Goal: Task Accomplishment & Management: Use online tool/utility

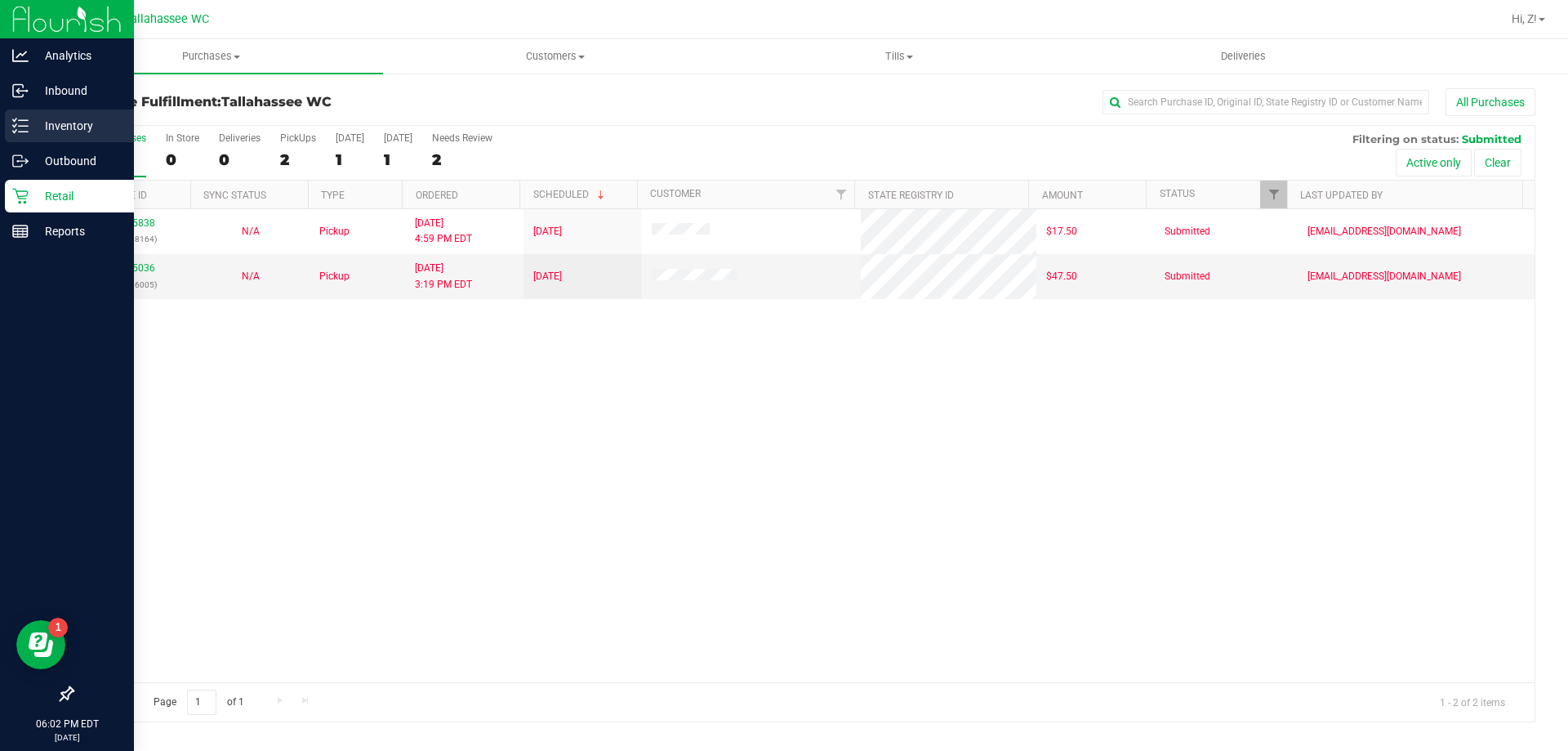
click at [85, 128] on p "Inventory" at bounding box center [77, 126] width 98 height 20
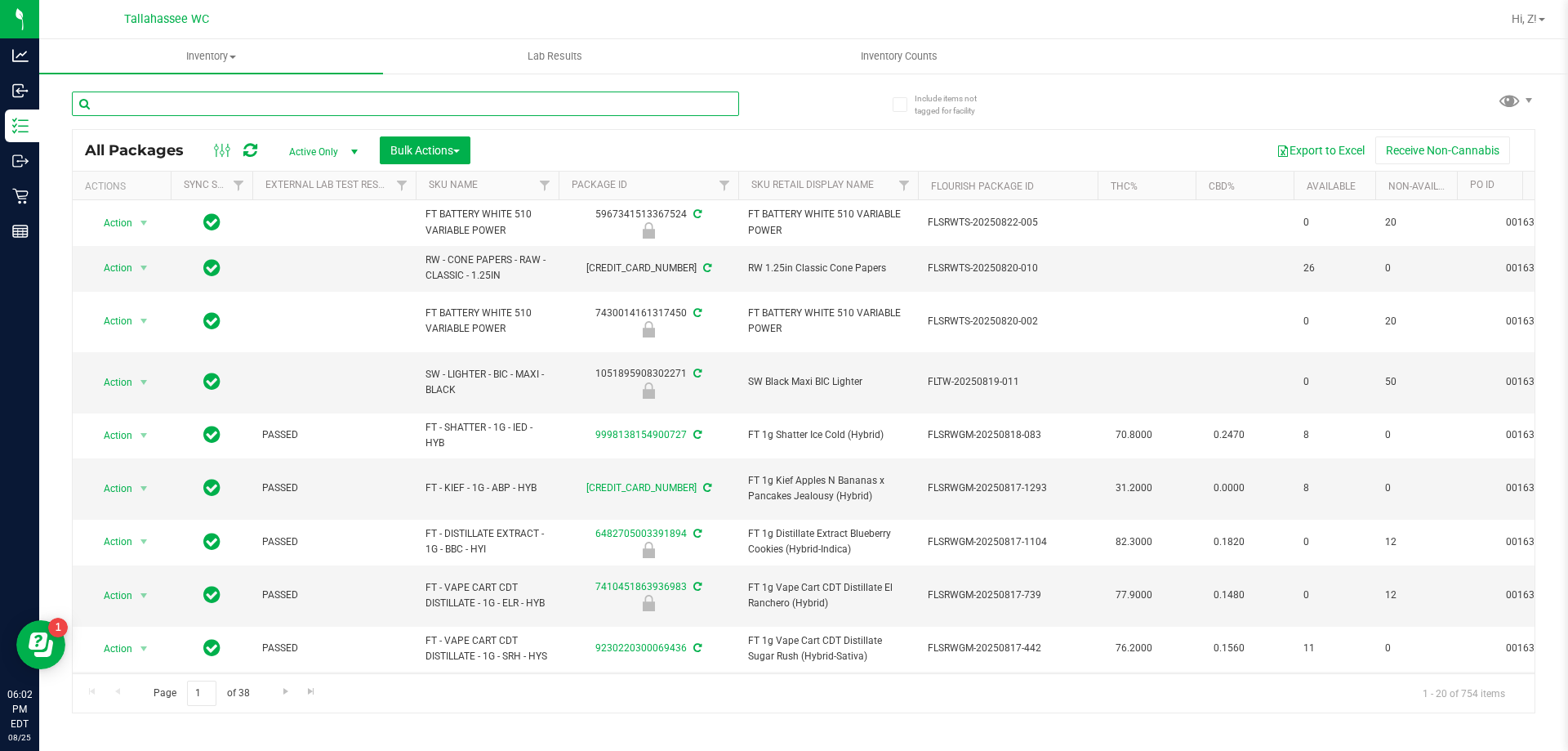
click at [306, 109] on input "text" at bounding box center [405, 103] width 667 height 24
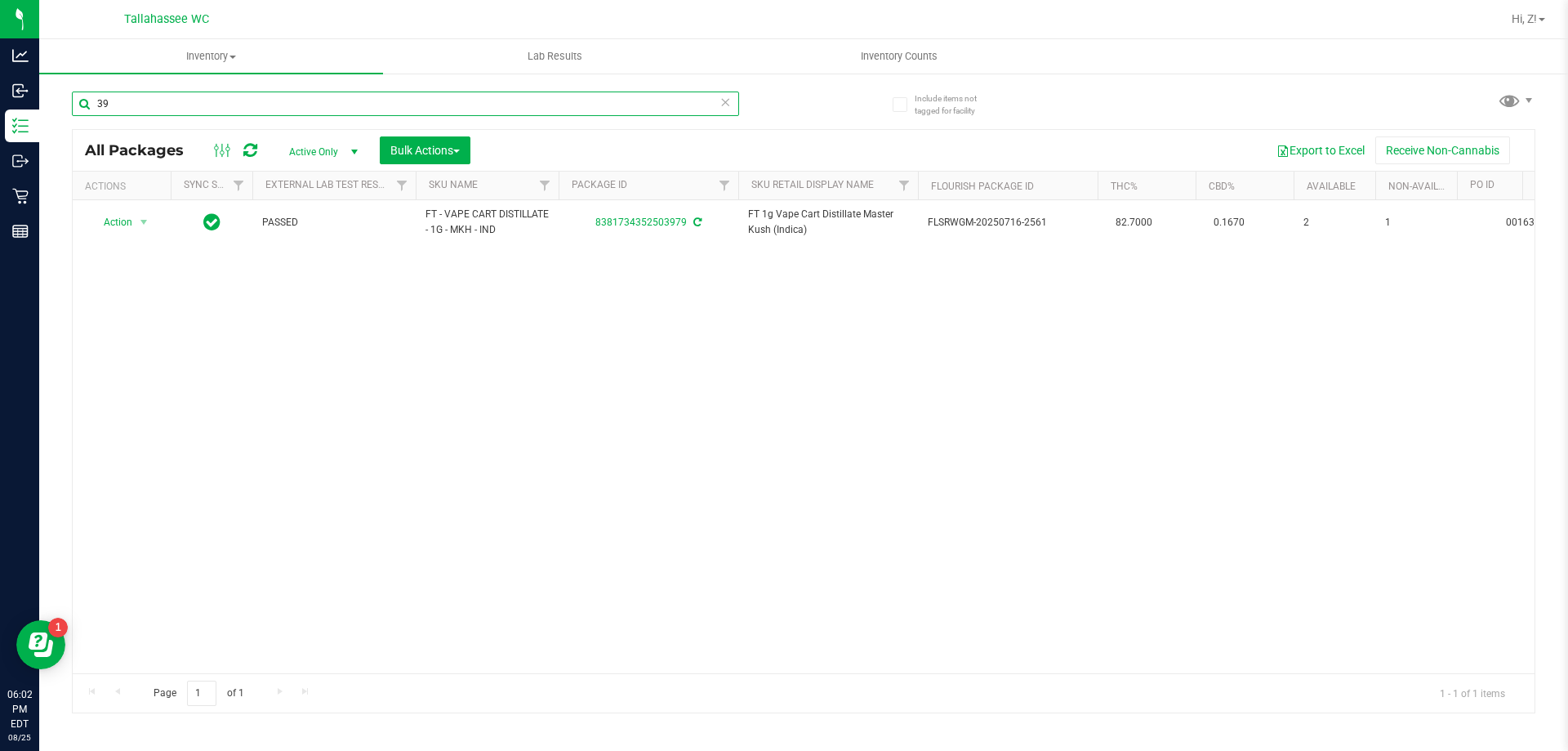
type input "3"
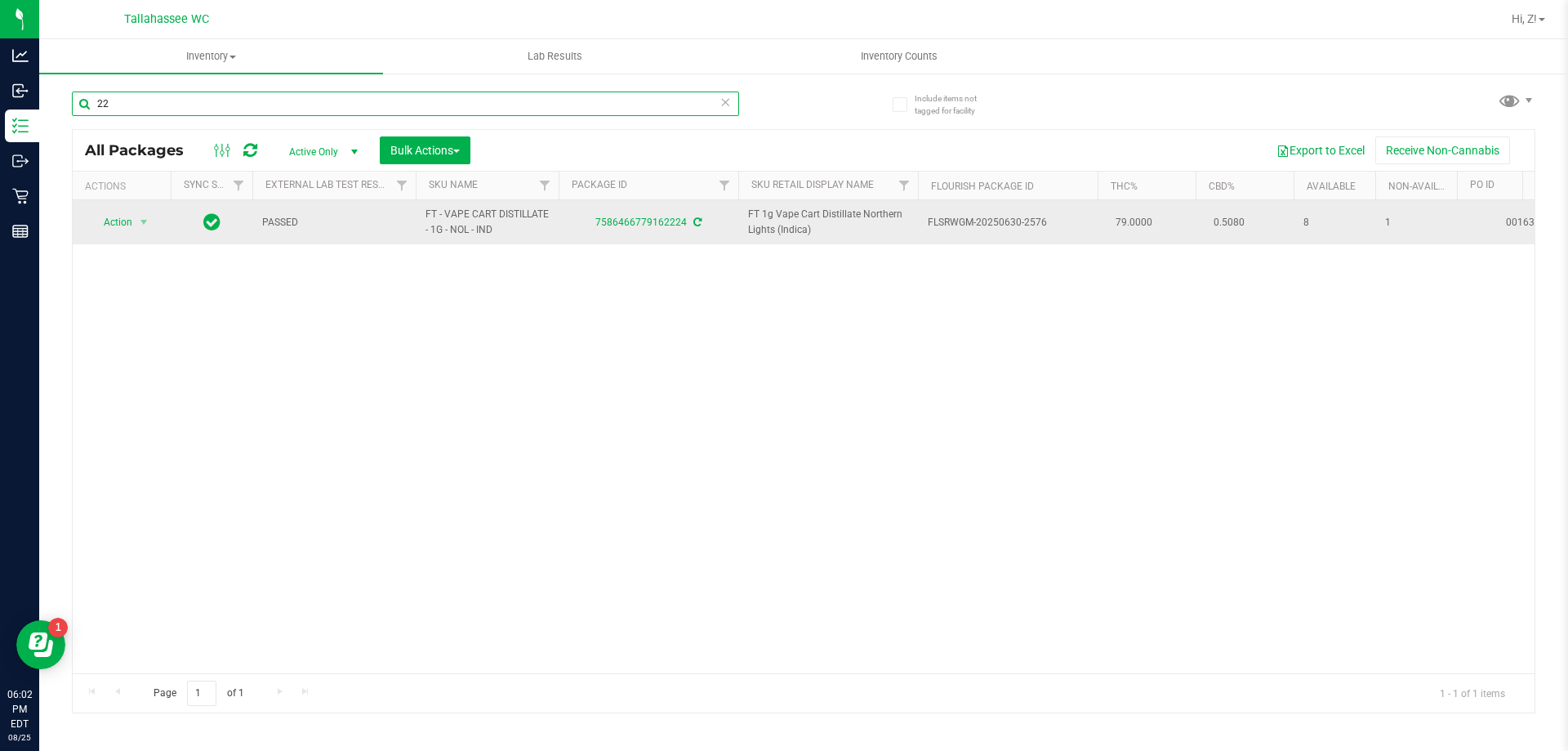
type input "2"
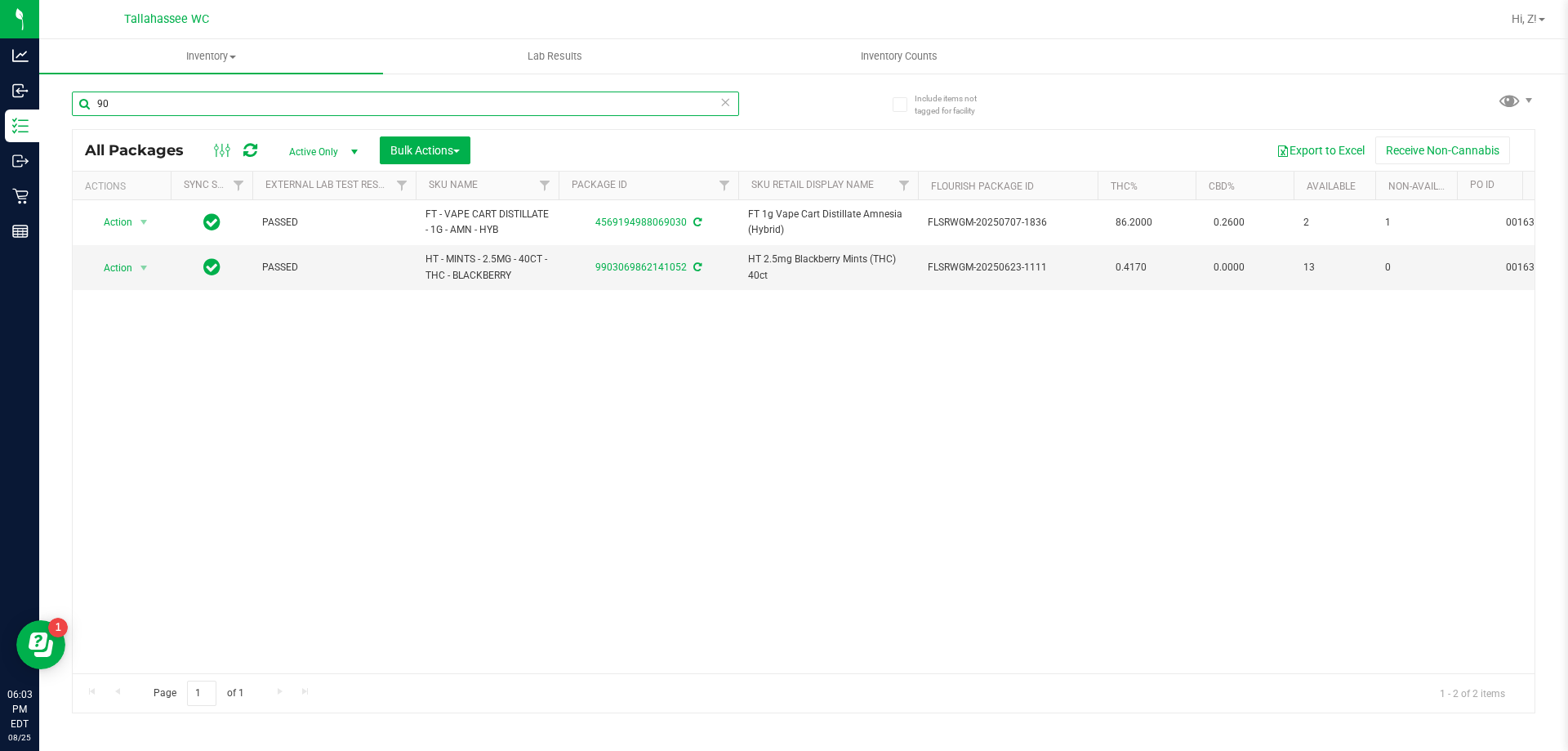
type input "9"
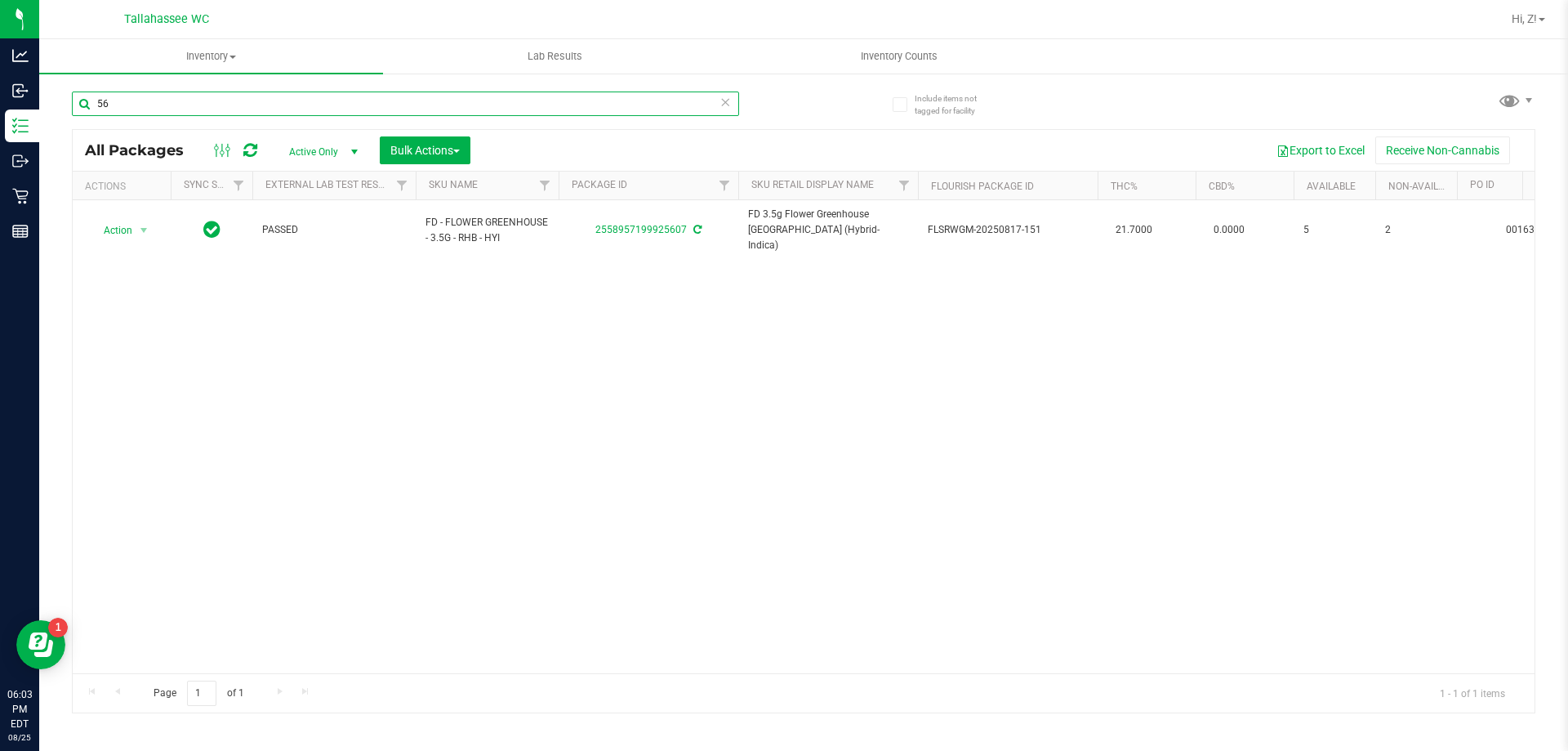
type input "5"
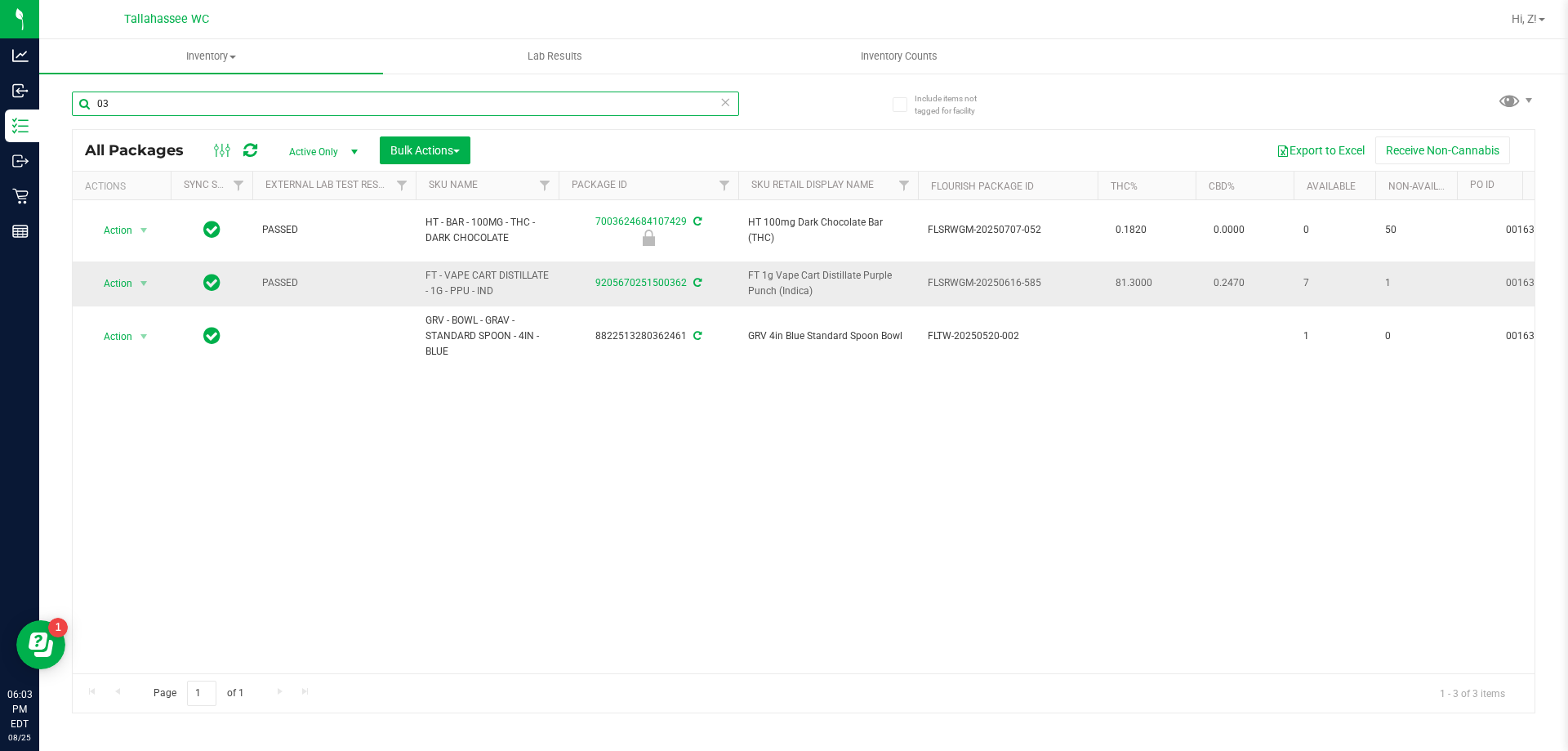
type input "0"
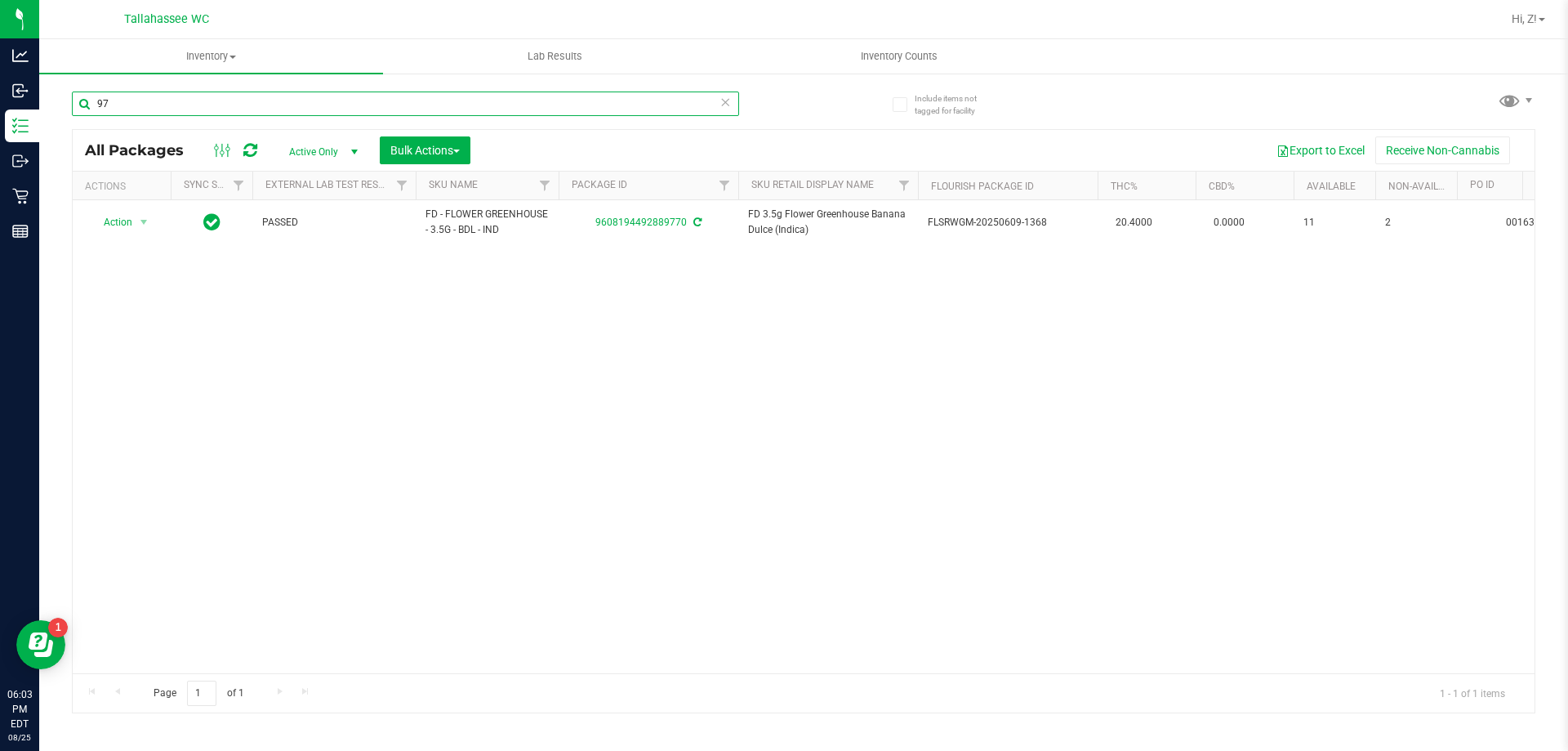
type input "9"
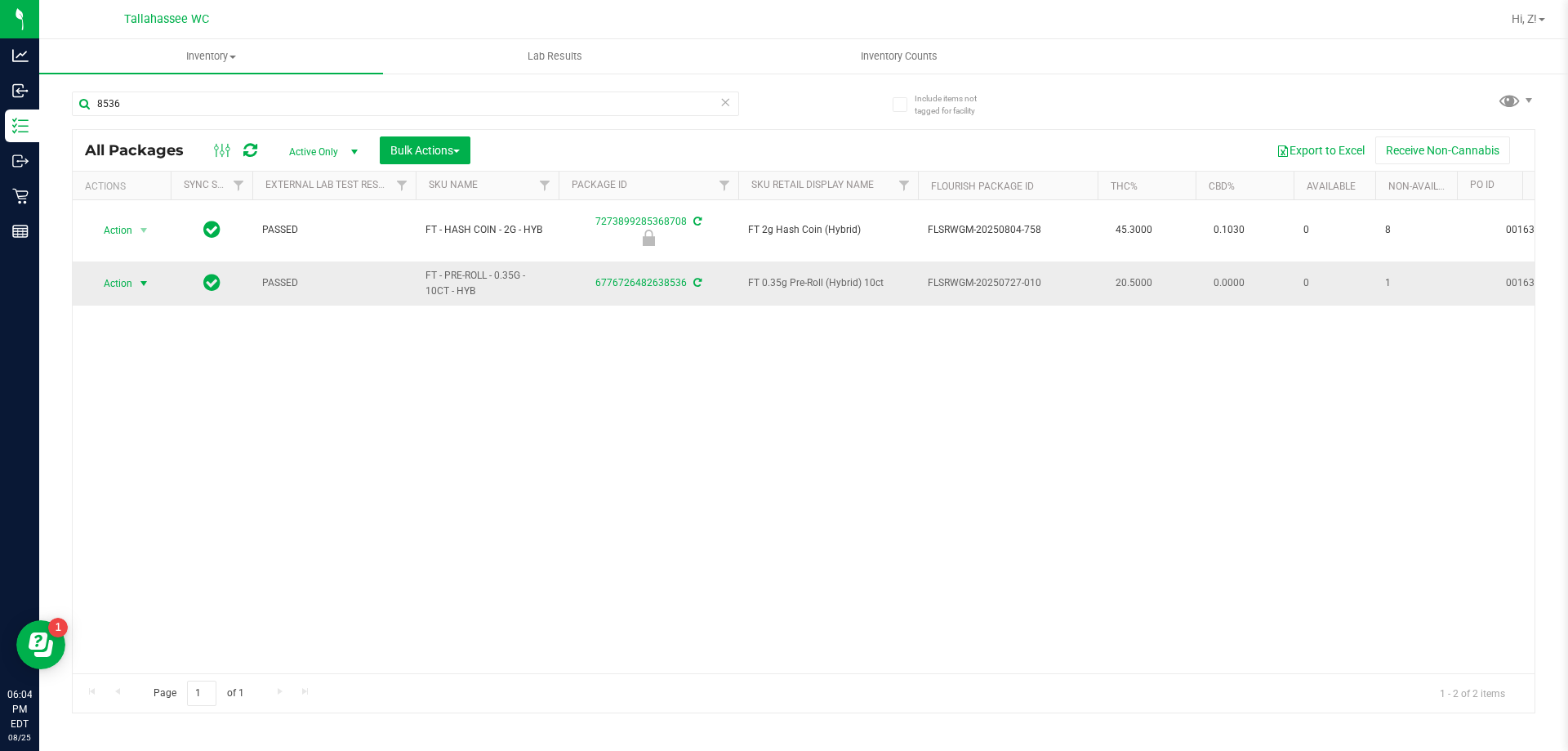
click at [144, 277] on span "select" at bounding box center [143, 283] width 13 height 13
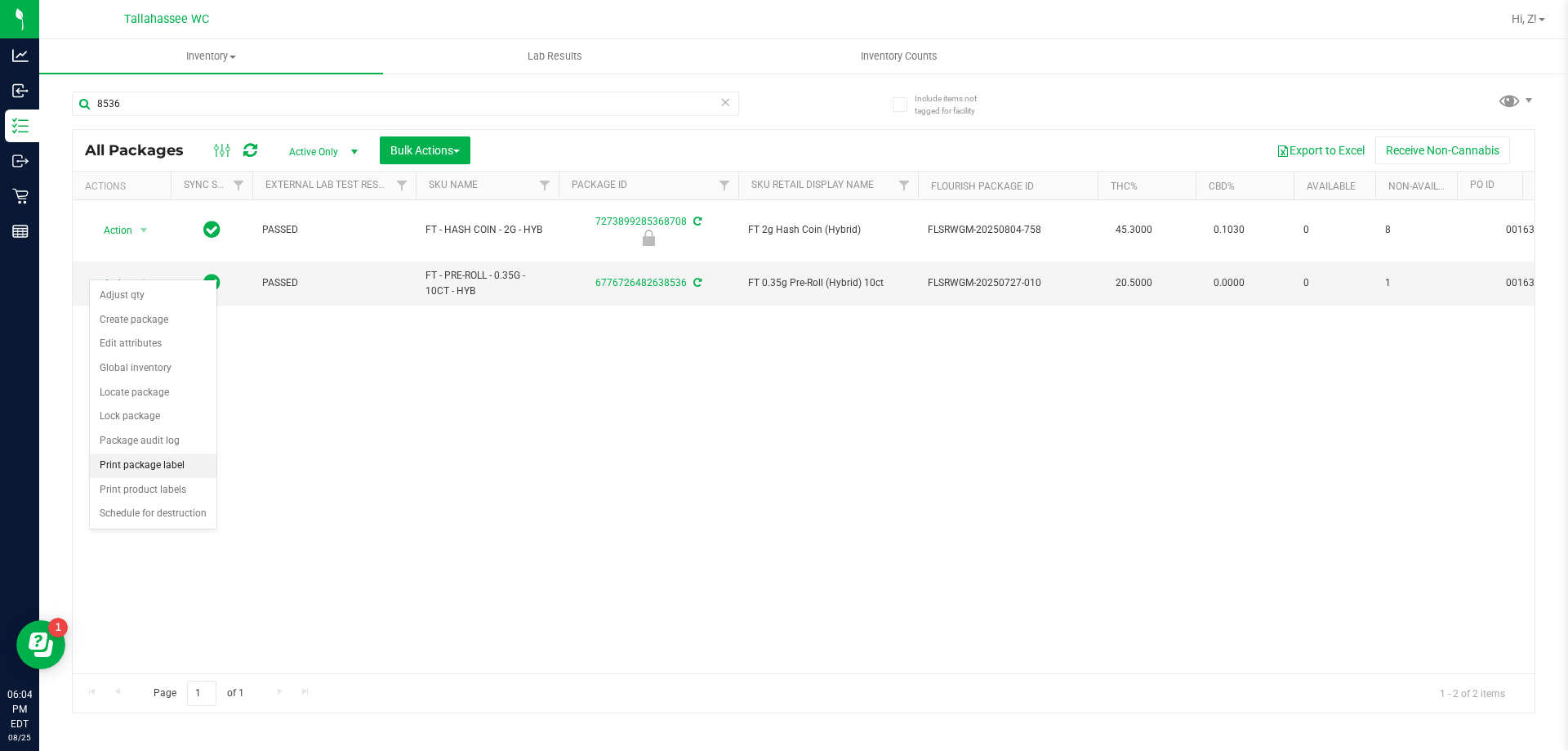
click at [159, 467] on li "Print package label" at bounding box center [154, 465] width 127 height 24
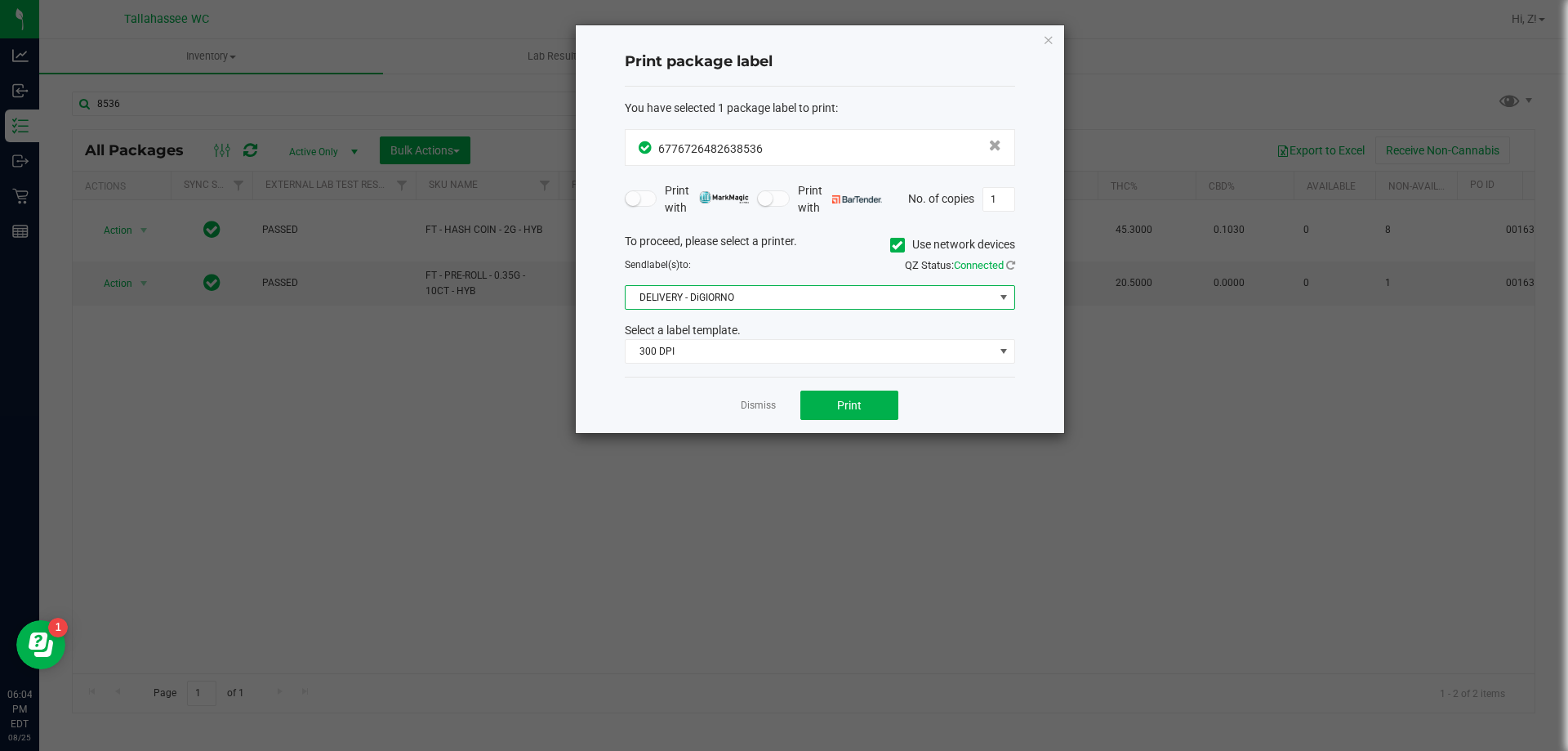
click at [1004, 299] on span at bounding box center [1003, 297] width 13 height 13
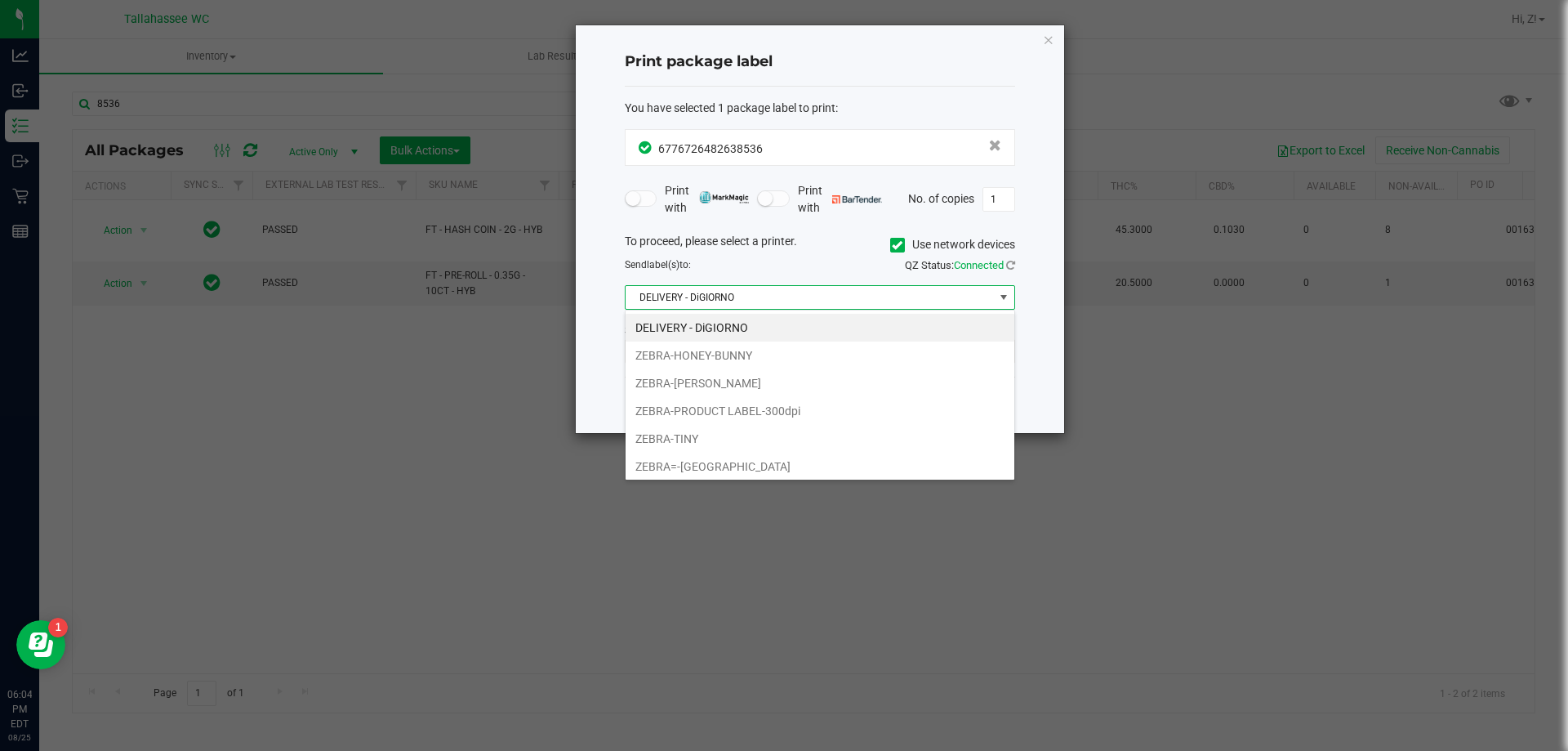
scroll to position [24, 390]
click at [678, 350] on li "ZEBRA-HONEY-BUNNY" at bounding box center [820, 355] width 389 height 28
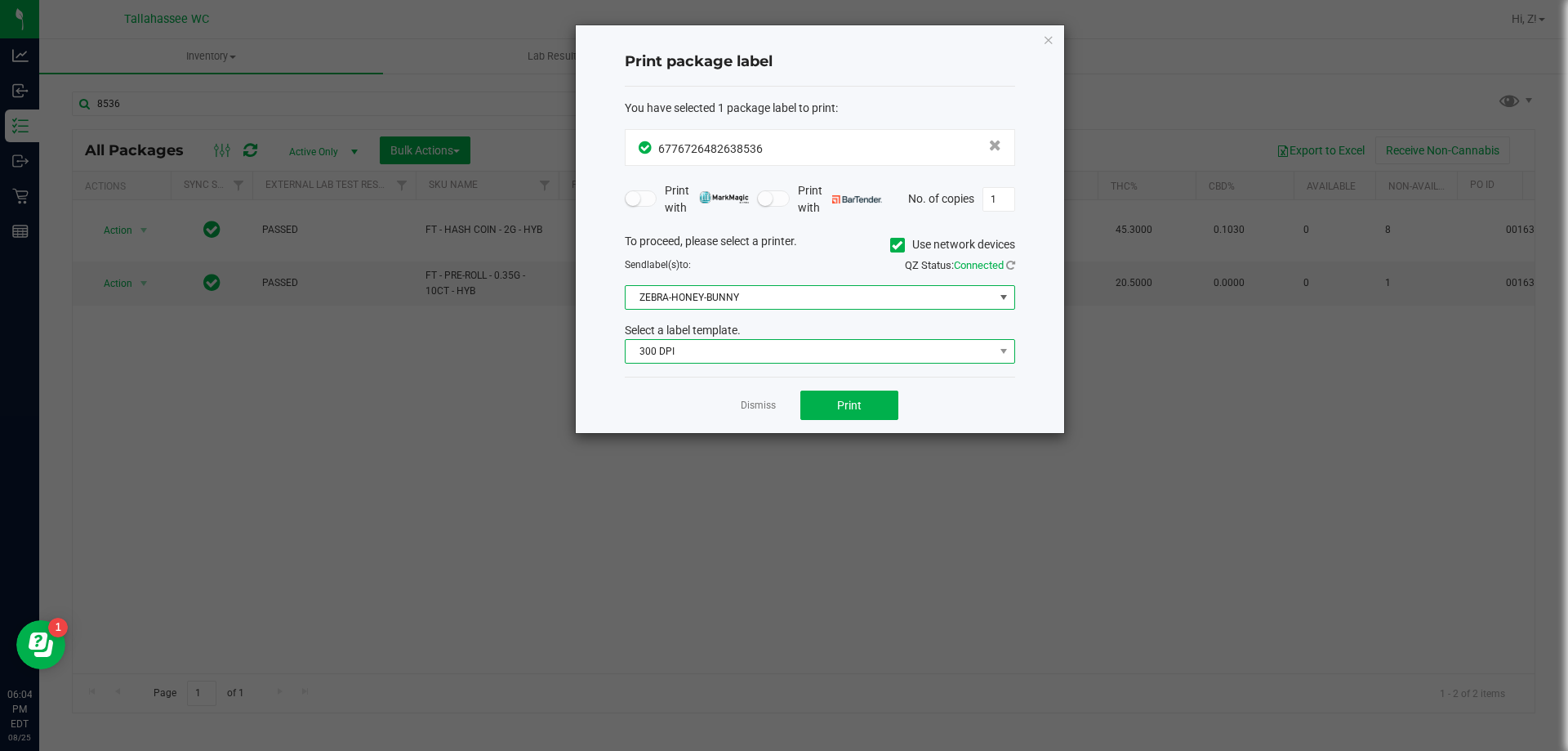
click at [767, 353] on span "300 DPI" at bounding box center [810, 351] width 368 height 23
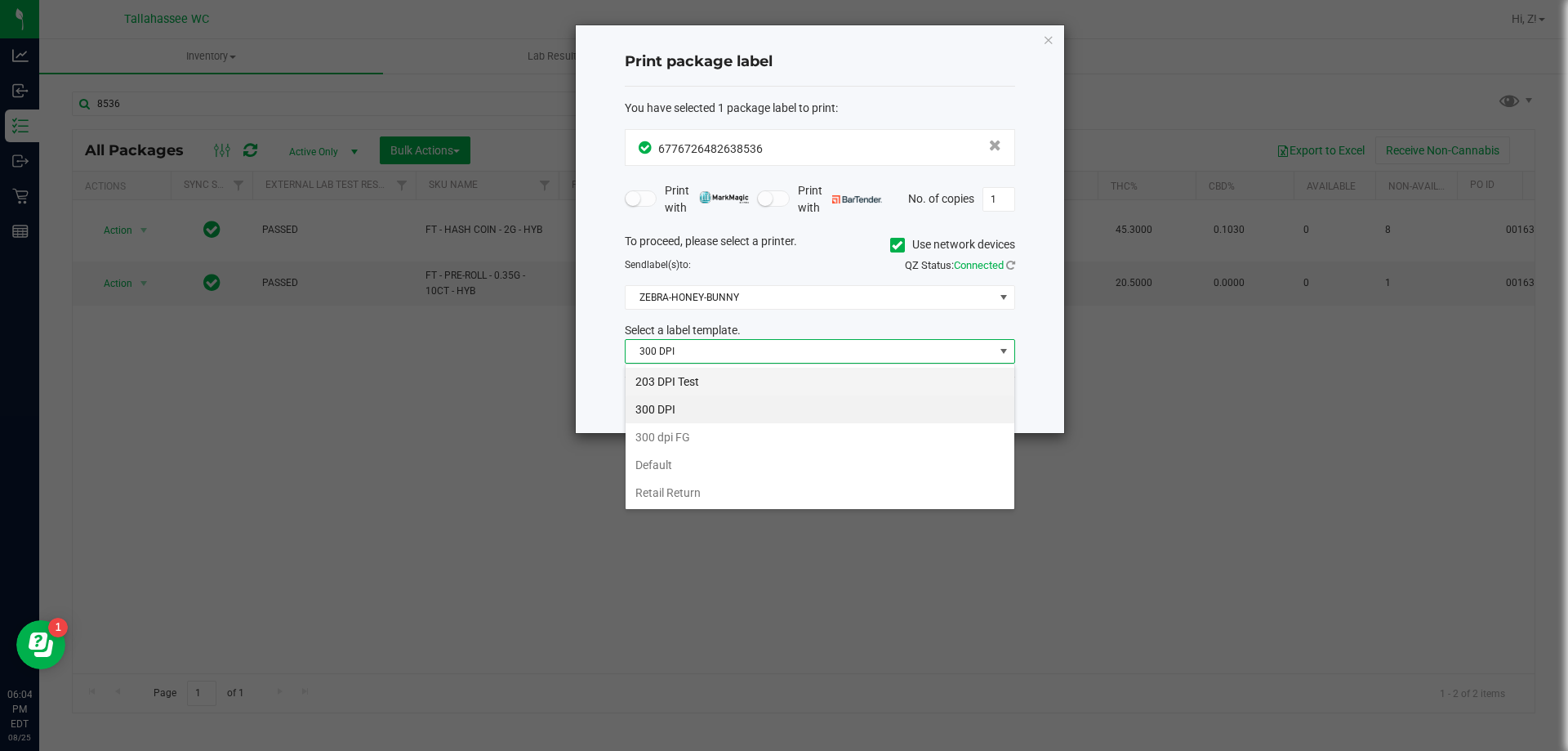
click at [761, 385] on li "203 DPI Test" at bounding box center [820, 381] width 389 height 28
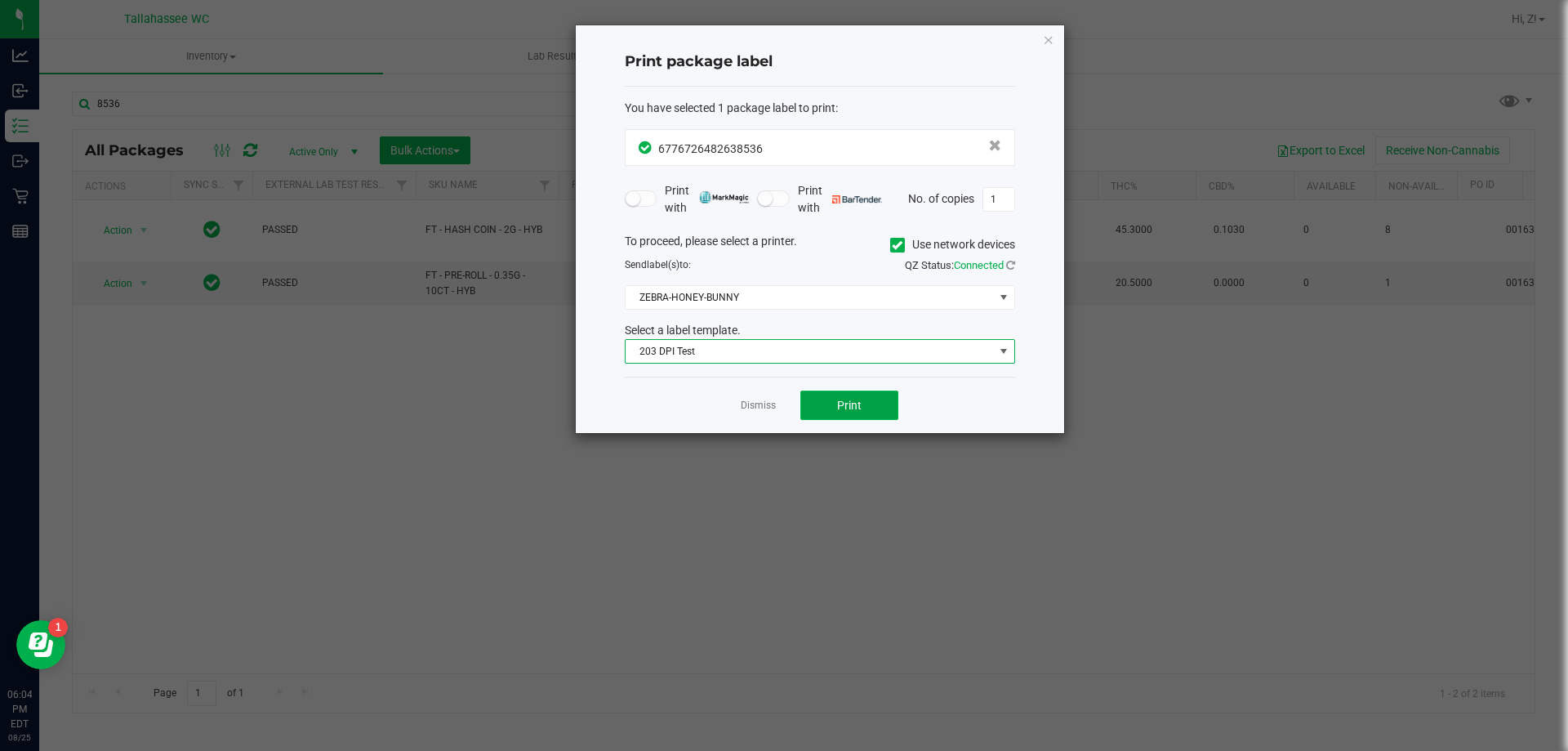
click at [825, 401] on button "Print" at bounding box center [849, 405] width 98 height 30
click at [1048, 30] on icon "button" at bounding box center [1048, 39] width 11 height 20
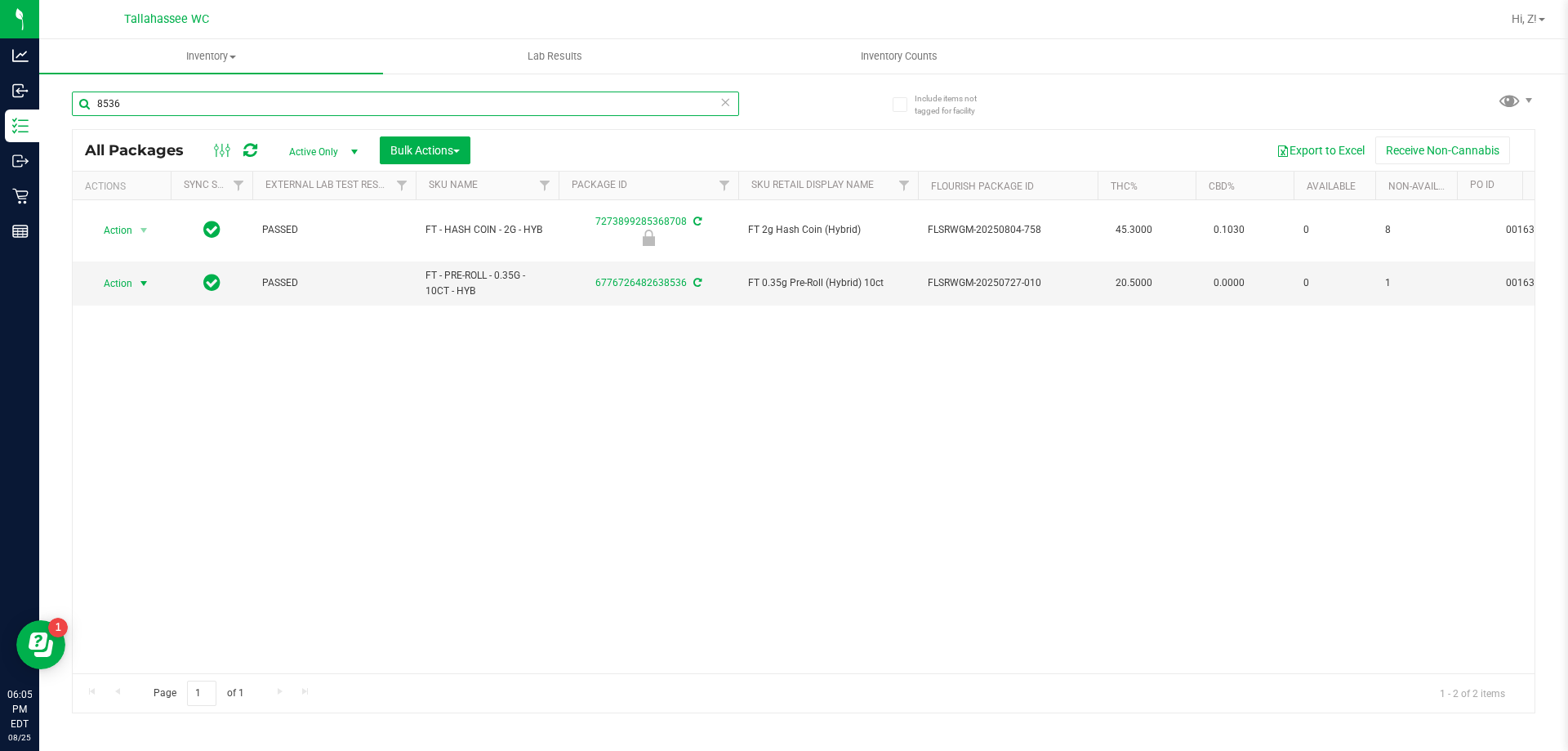
click at [704, 96] on input "8536" at bounding box center [405, 103] width 667 height 24
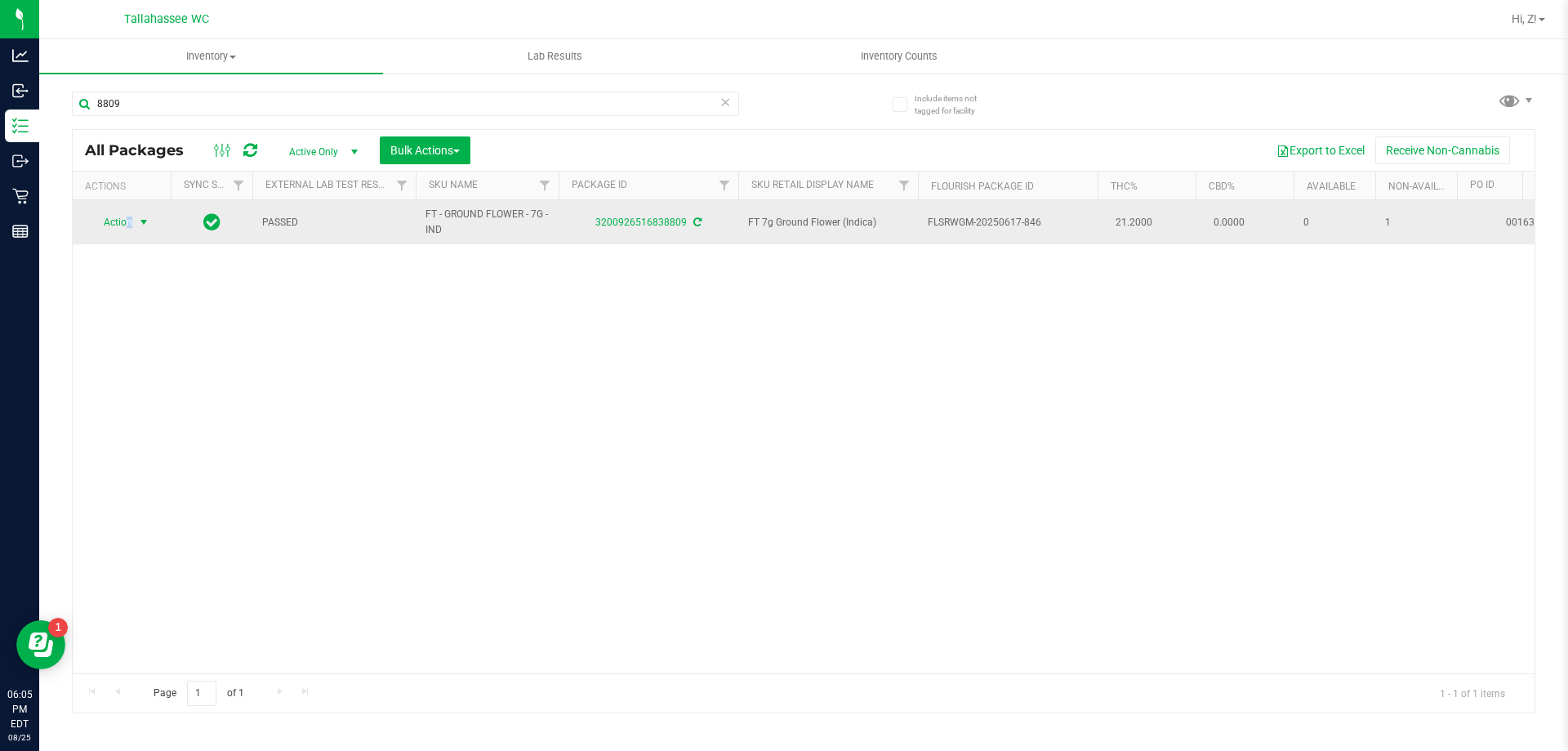
click at [130, 222] on span "Action" at bounding box center [111, 222] width 44 height 23
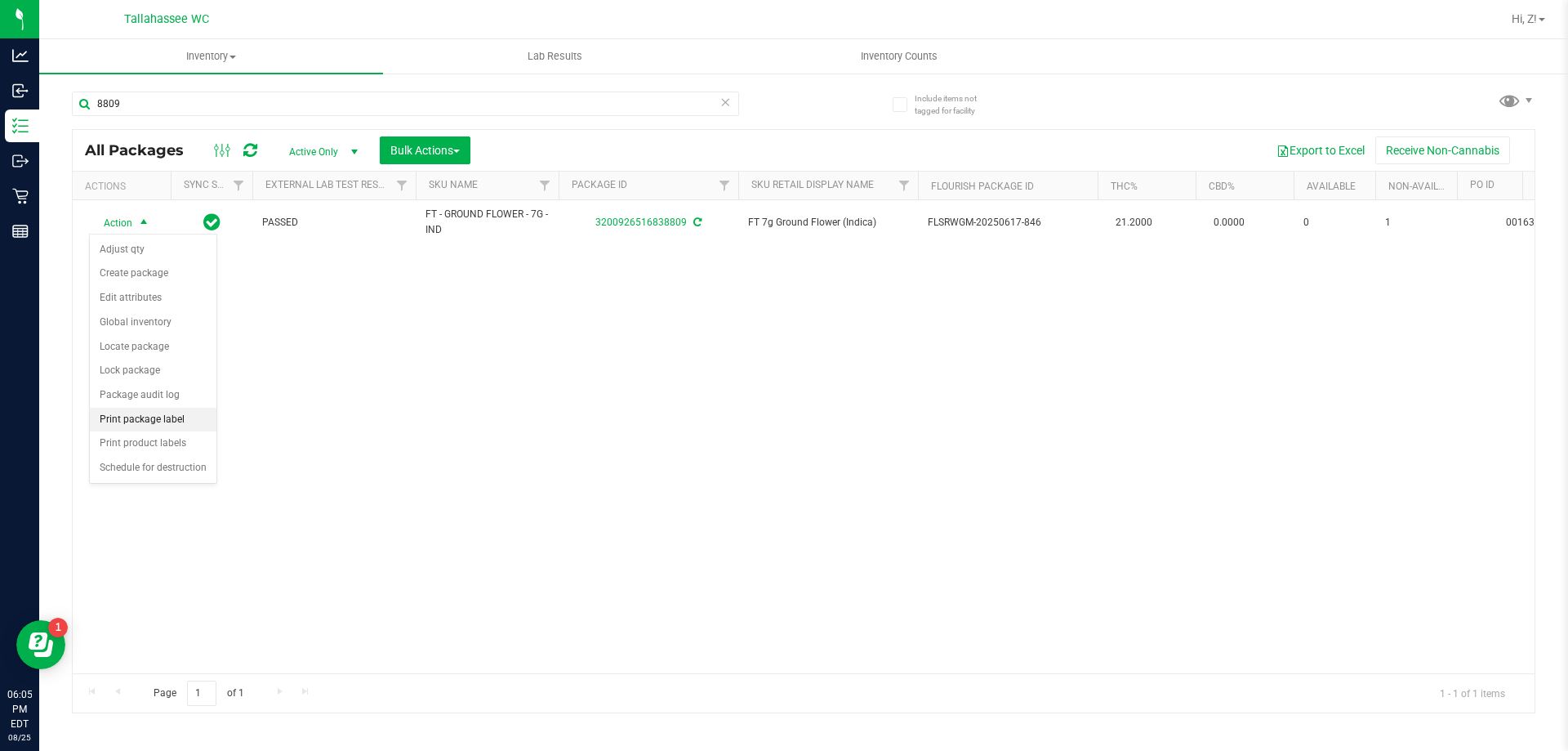
click at [138, 412] on li "Print package label" at bounding box center [154, 420] width 127 height 24
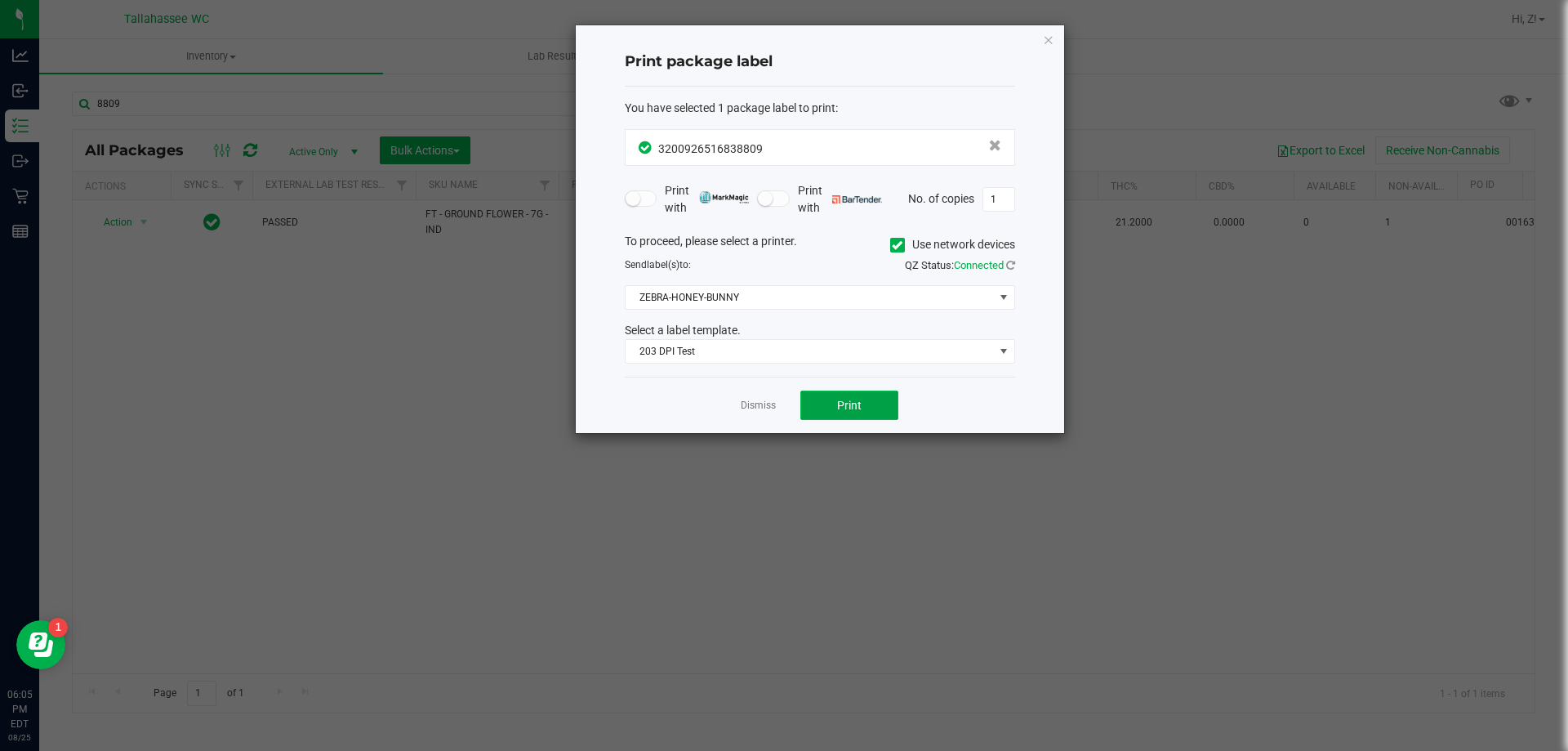
click at [837, 417] on button "Print" at bounding box center [849, 405] width 98 height 30
click at [1055, 34] on div "Print package label You have selected 1 package label to print : 32009265168388…" at bounding box center [819, 229] width 489 height 408
click at [1051, 36] on icon "button" at bounding box center [1048, 39] width 11 height 20
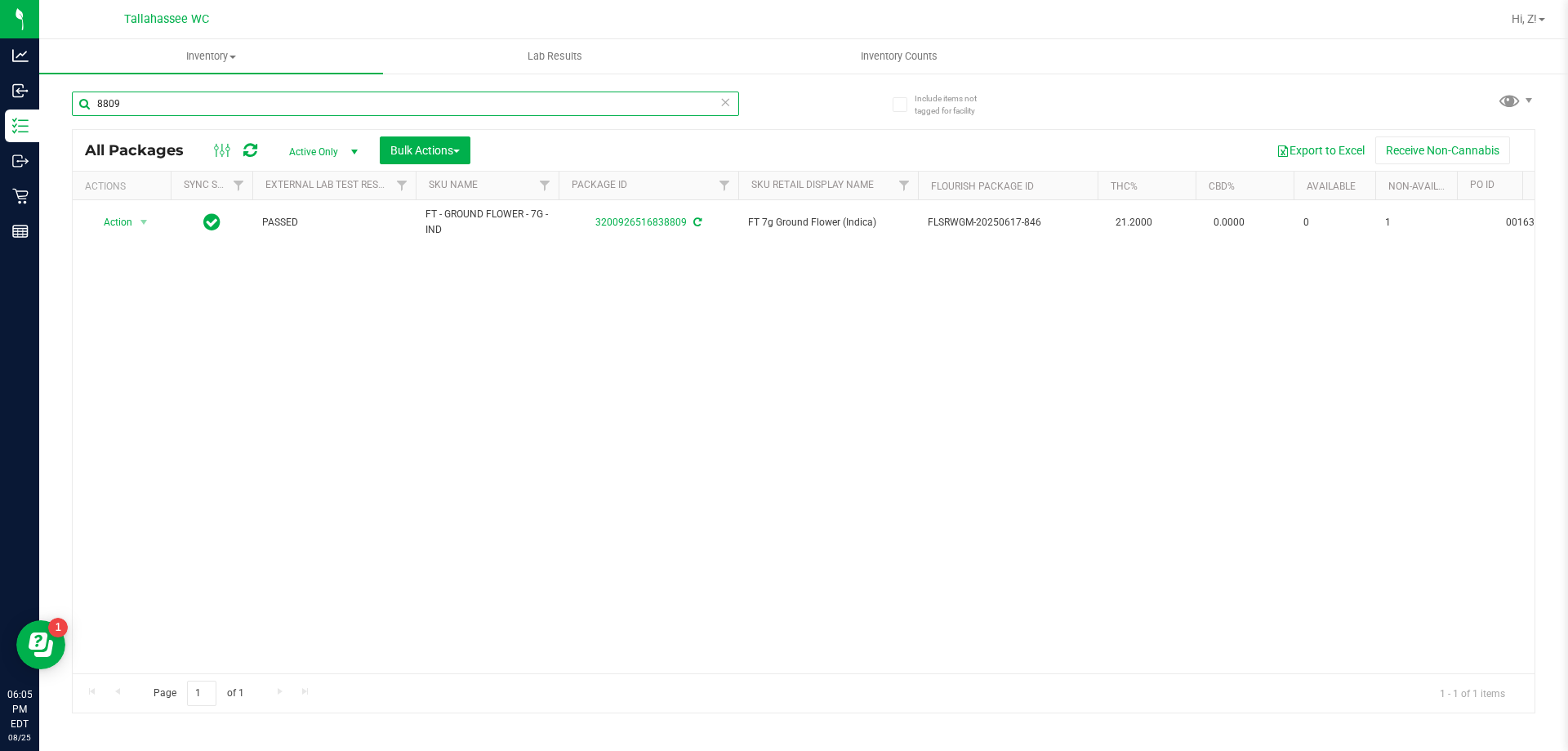
click at [574, 107] on input "8809" at bounding box center [405, 103] width 667 height 24
type input "8"
click at [630, 112] on input "4839" at bounding box center [405, 103] width 667 height 24
type input "4"
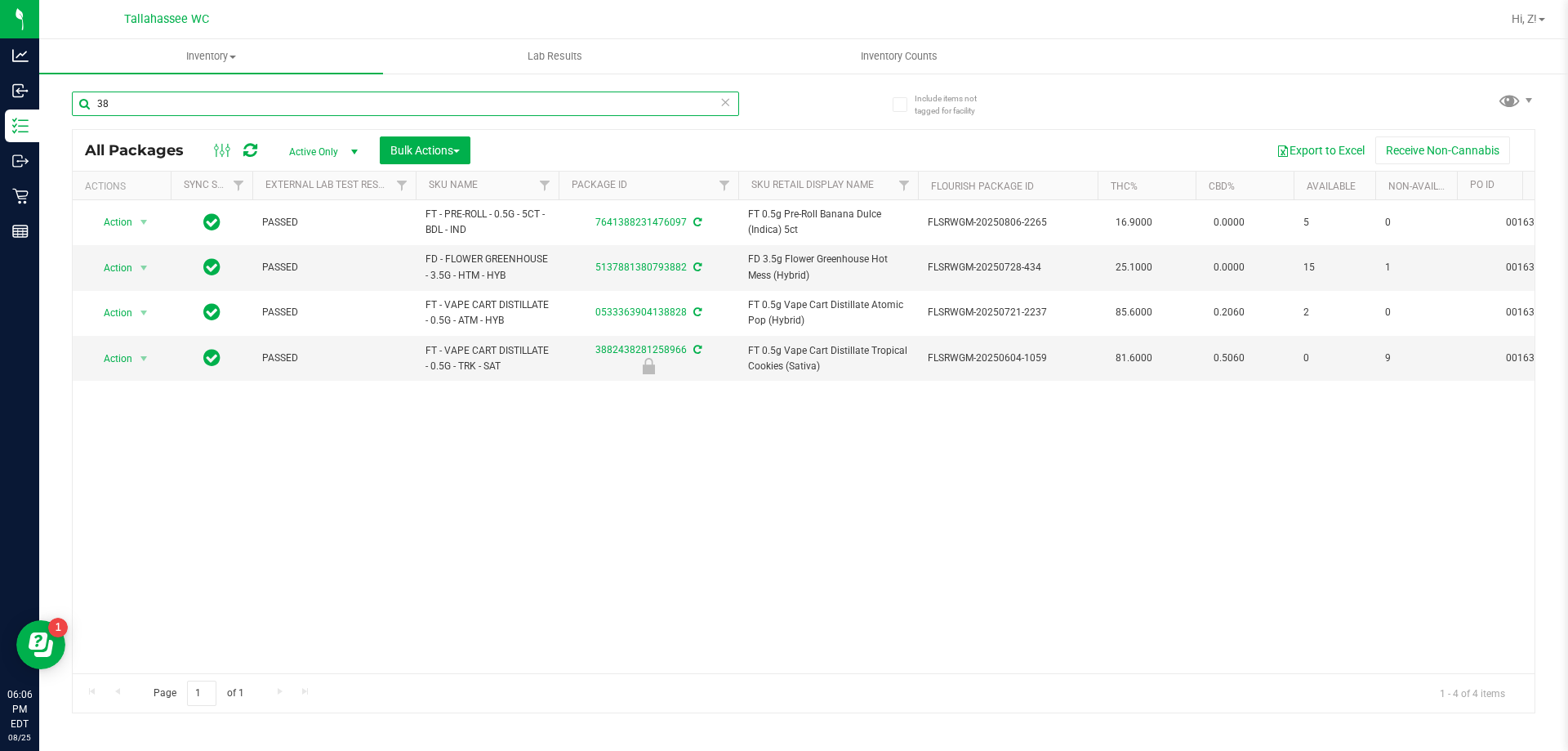
type input "3"
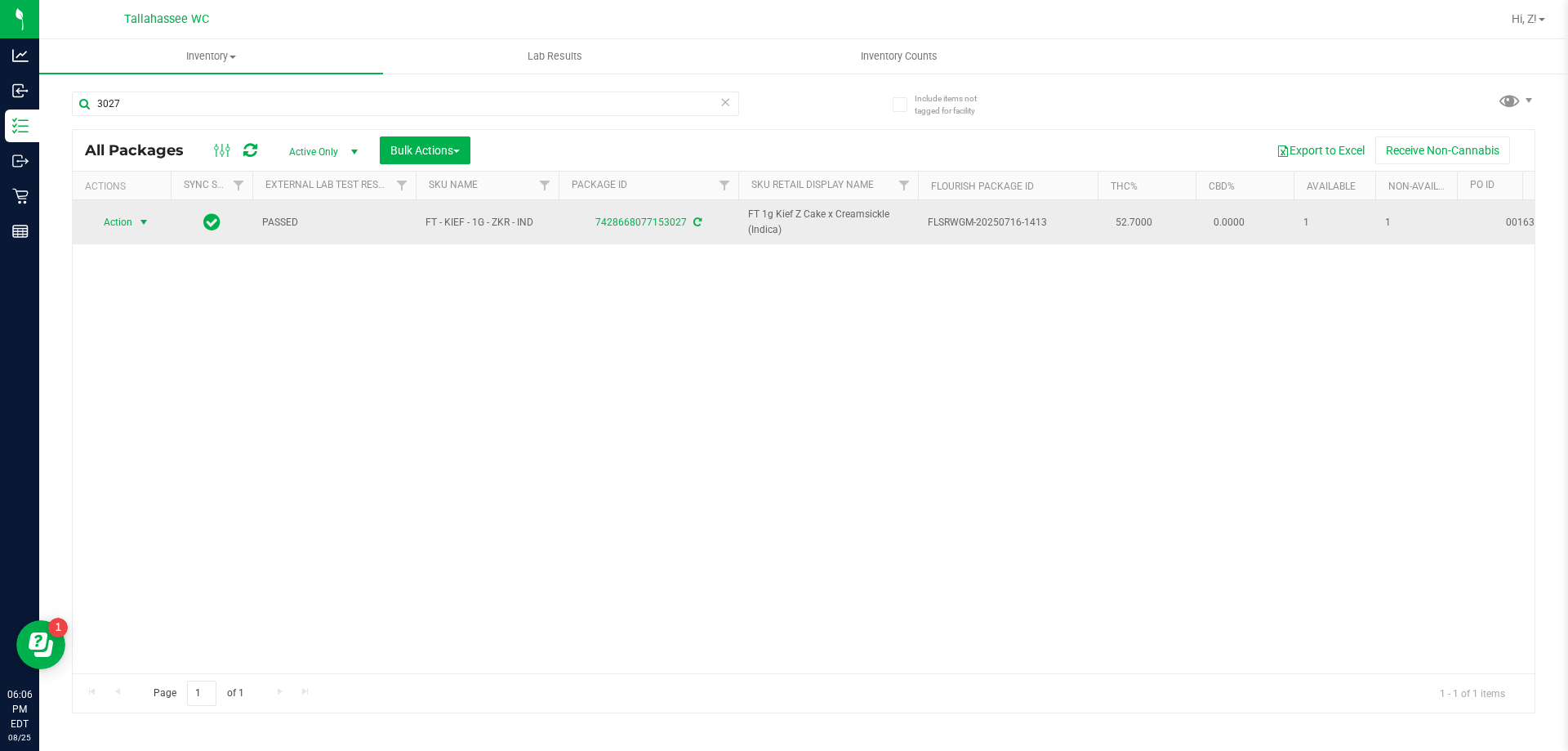
click at [142, 216] on span "select" at bounding box center [143, 221] width 13 height 13
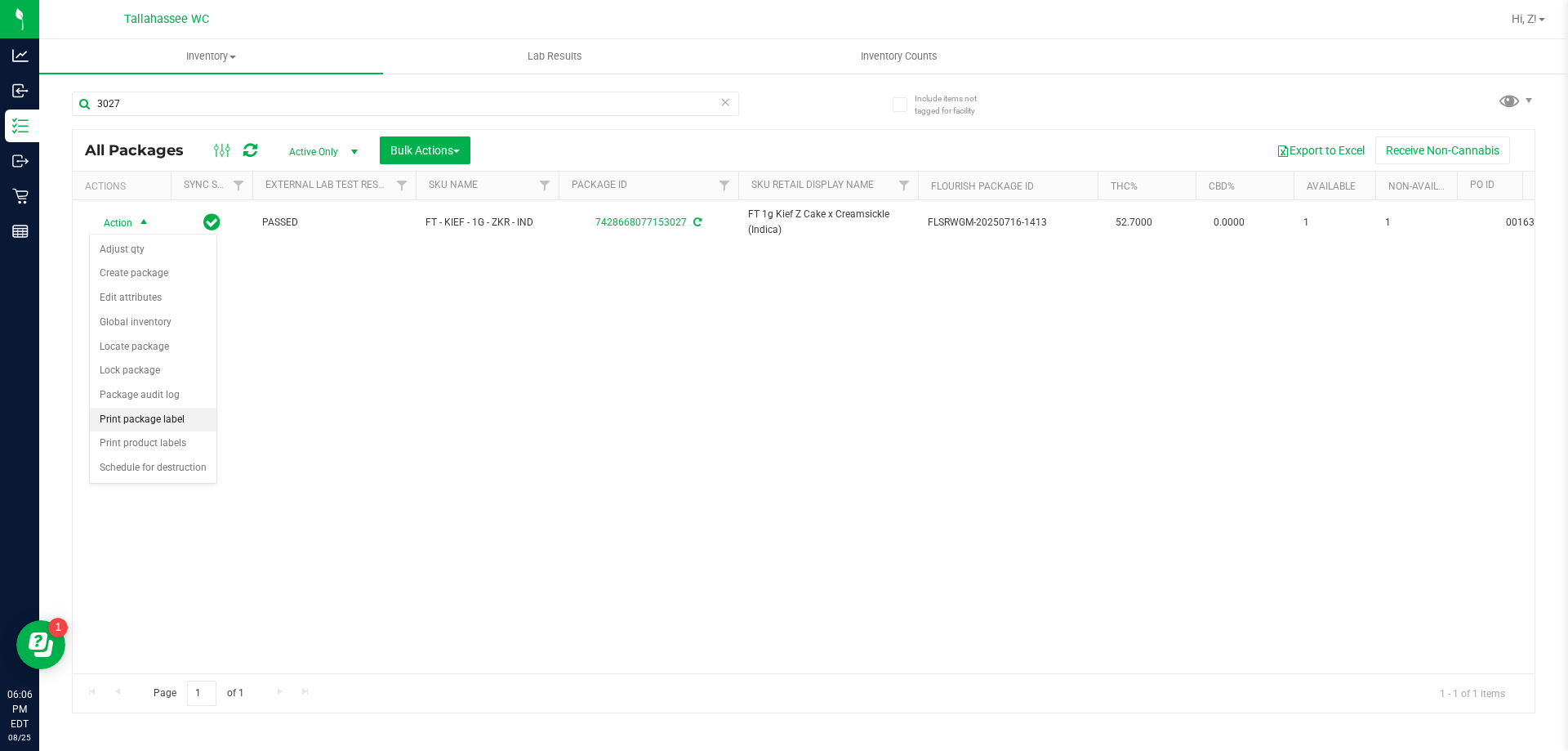
click at [137, 416] on li "Print package label" at bounding box center [154, 420] width 127 height 24
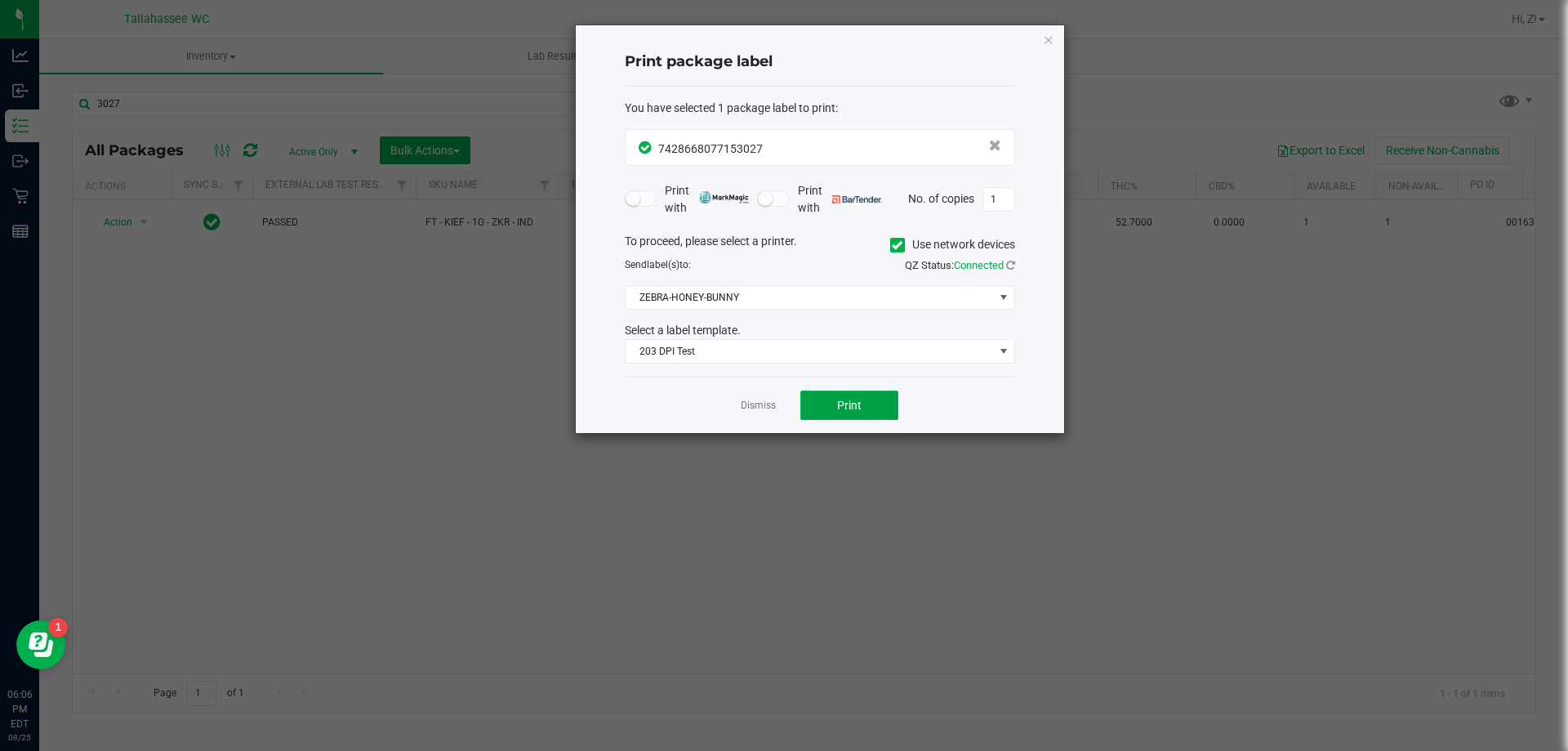
click at [830, 402] on button "Print" at bounding box center [849, 405] width 98 height 30
click at [1051, 38] on icon "button" at bounding box center [1048, 39] width 11 height 20
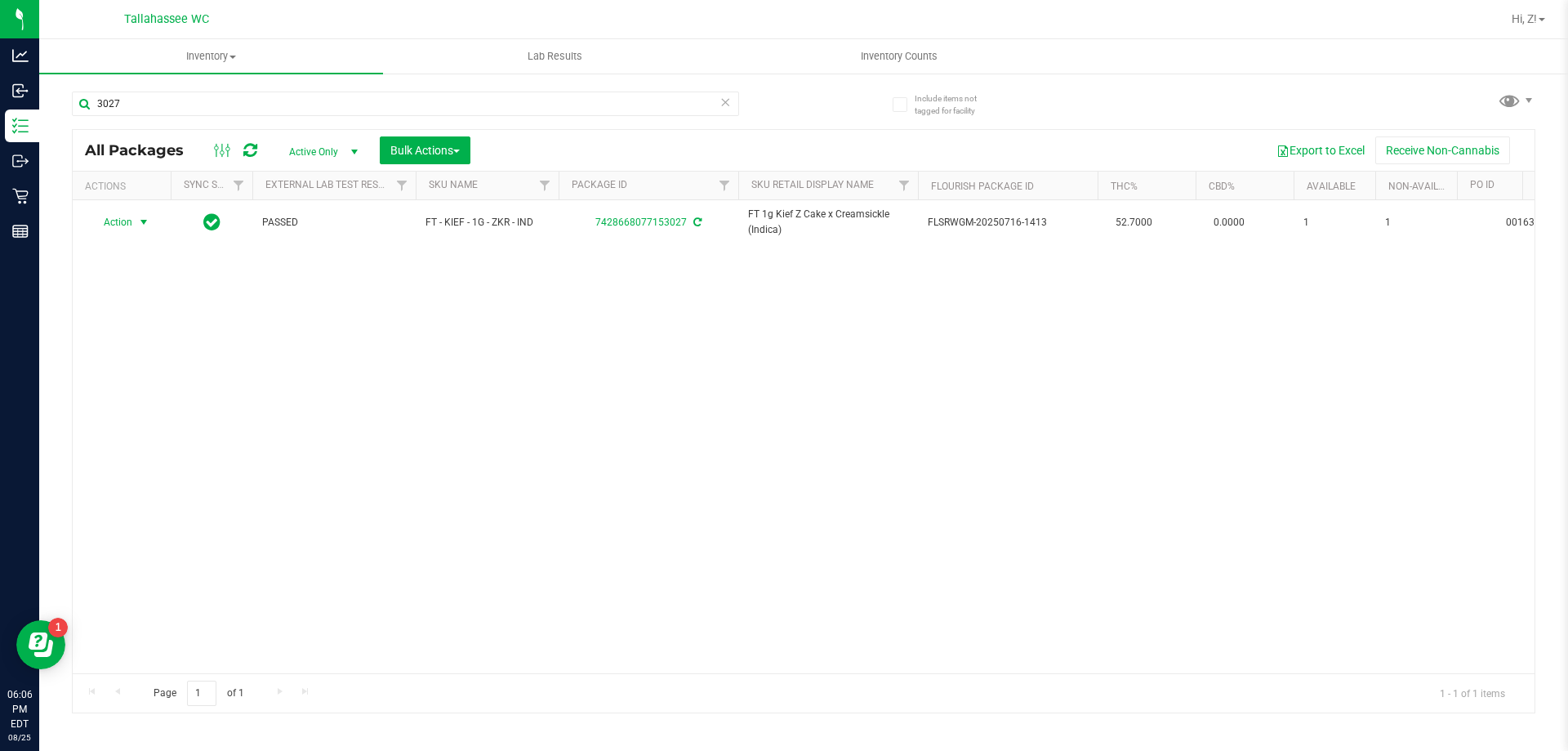
click at [363, 84] on div "3027" at bounding box center [437, 102] width 732 height 52
click at [352, 115] on input "3027" at bounding box center [405, 103] width 667 height 24
type input "3"
type input "9770"
click at [721, 104] on icon at bounding box center [725, 101] width 11 height 20
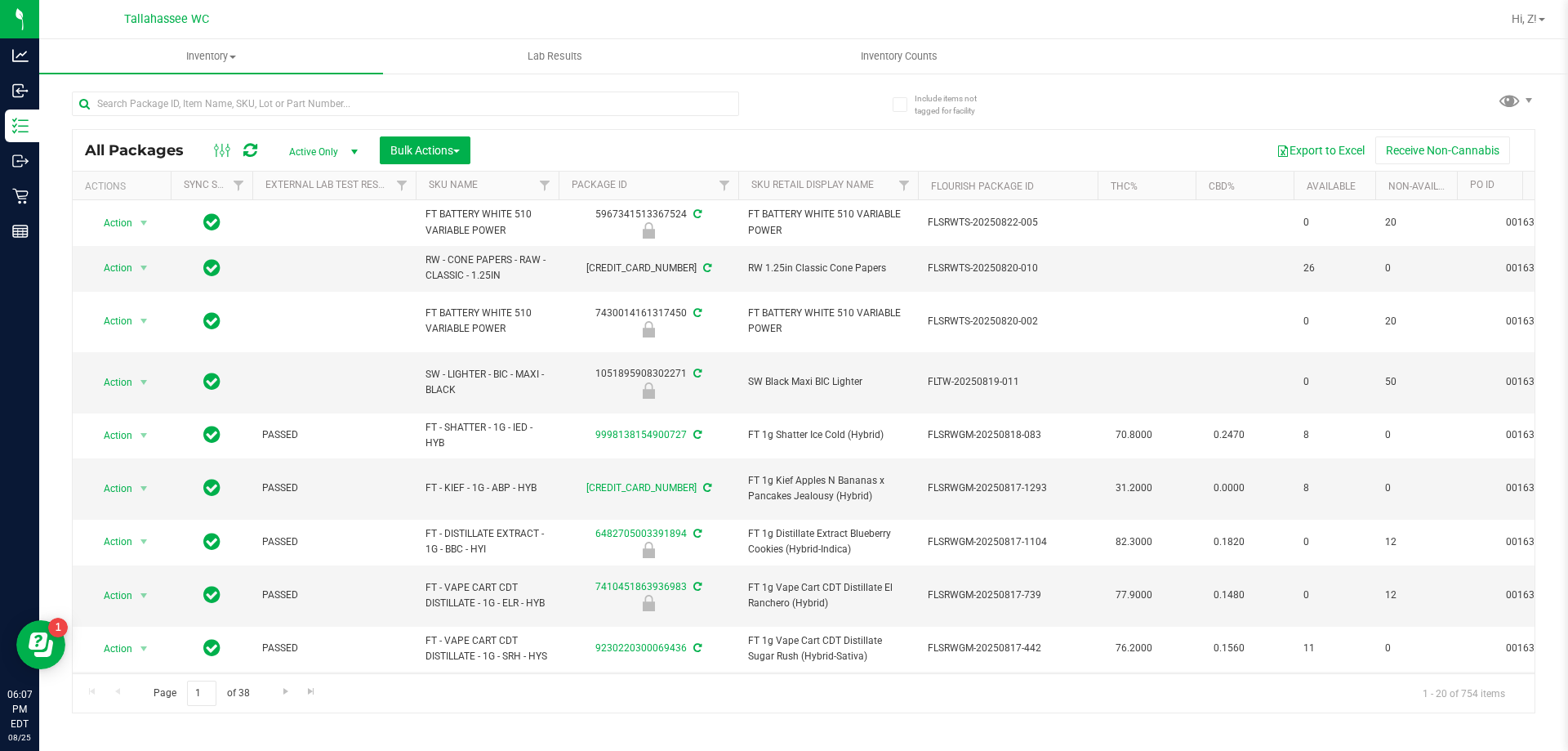
click at [444, 122] on div at bounding box center [405, 109] width 667 height 37
click at [445, 104] on input "text" at bounding box center [405, 103] width 667 height 24
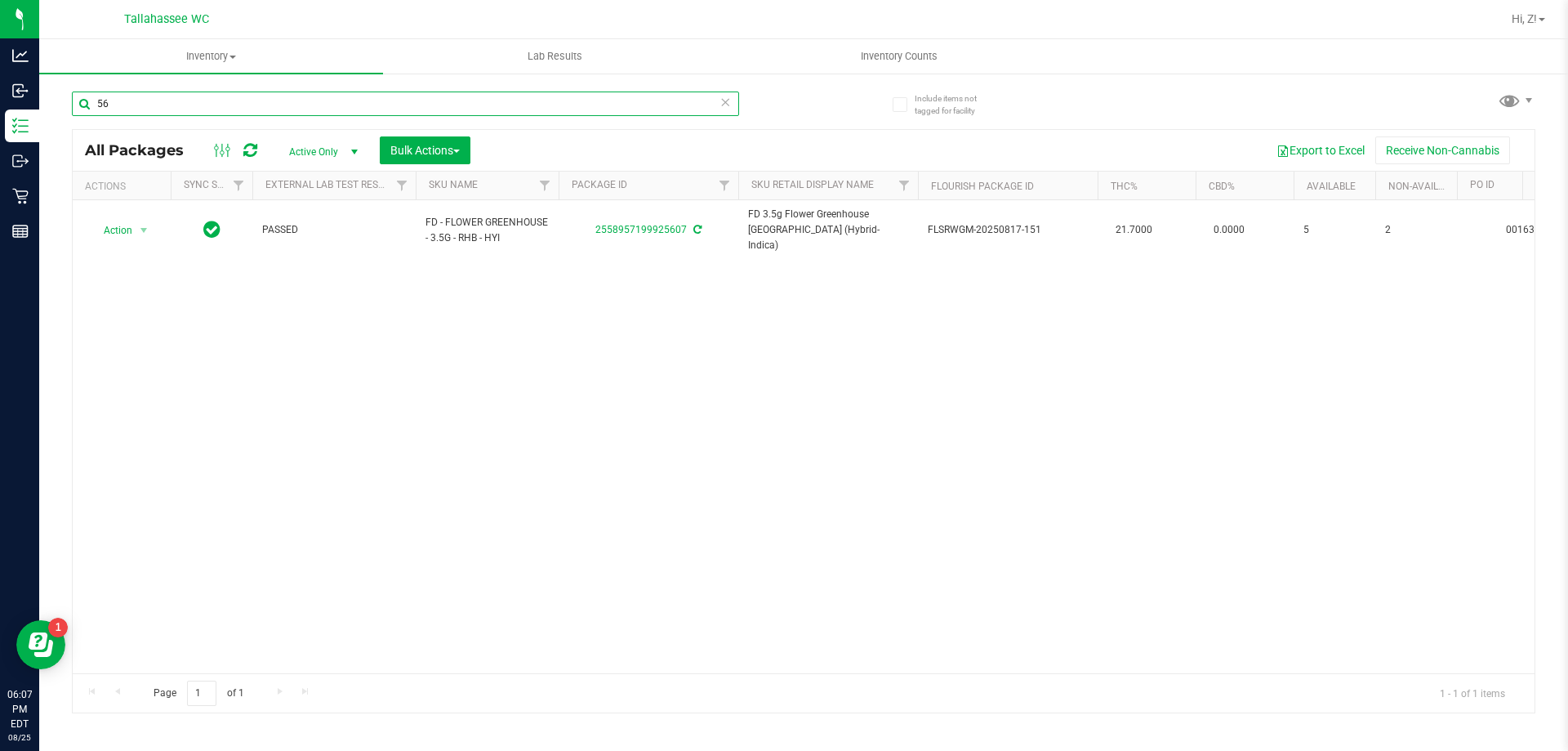
type input "5"
type input "6661"
